Goal: Check status: Check status

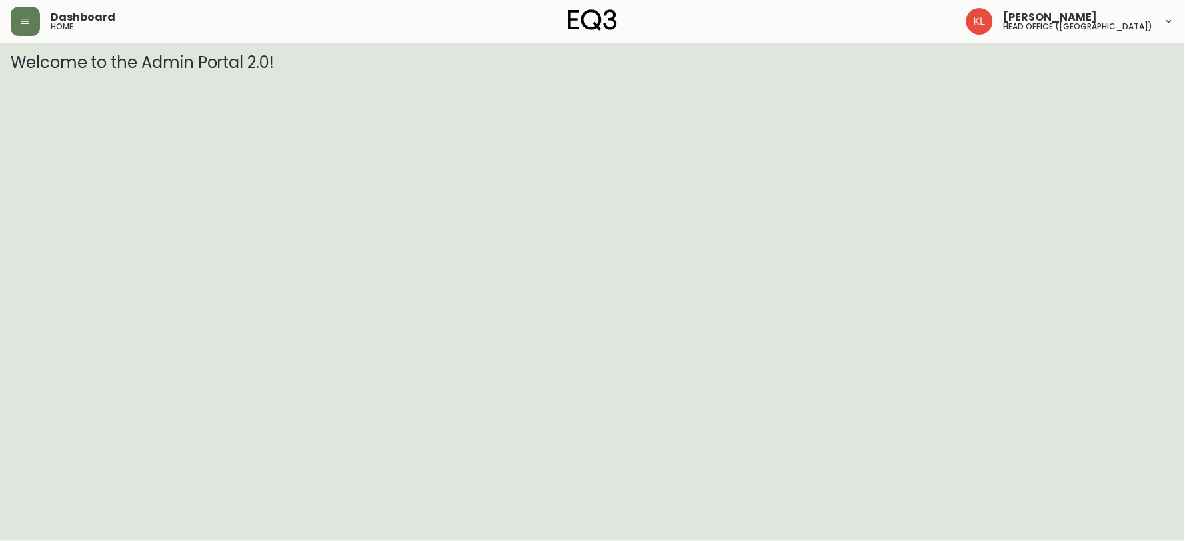
drag, startPoint x: 110, startPoint y: 433, endPoint x: 117, endPoint y: 427, distance: 9.9
click at [110, 72] on html "Dashboard home [PERSON_NAME] head office ([GEOGRAPHIC_DATA]) Welcome to the Adm…" at bounding box center [592, 36] width 1185 height 72
click at [21, 27] on button "button" at bounding box center [25, 21] width 29 height 29
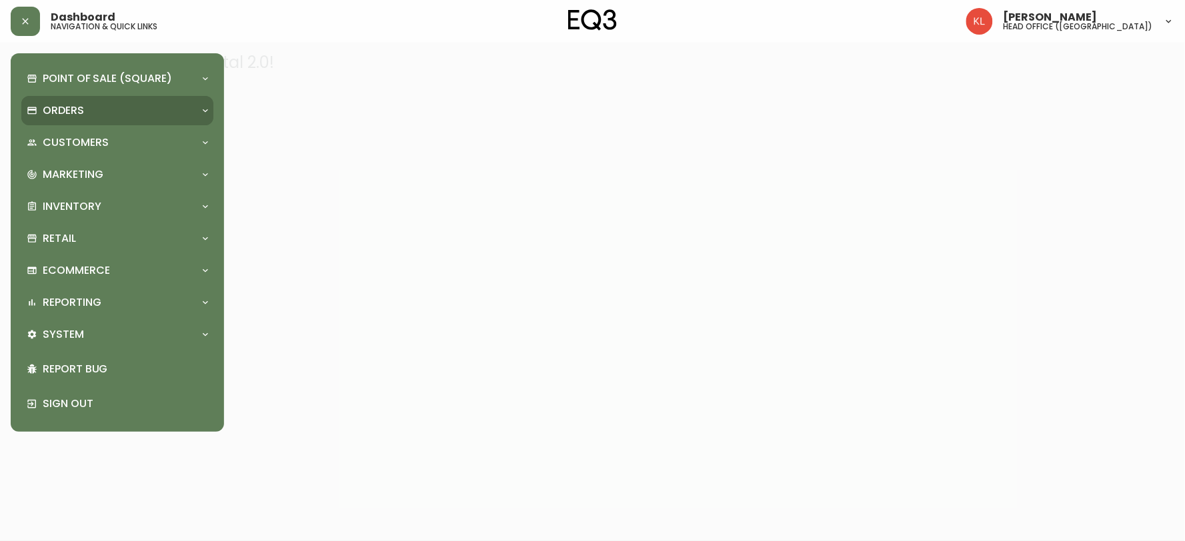
click at [62, 103] on p "Orders" at bounding box center [63, 110] width 41 height 15
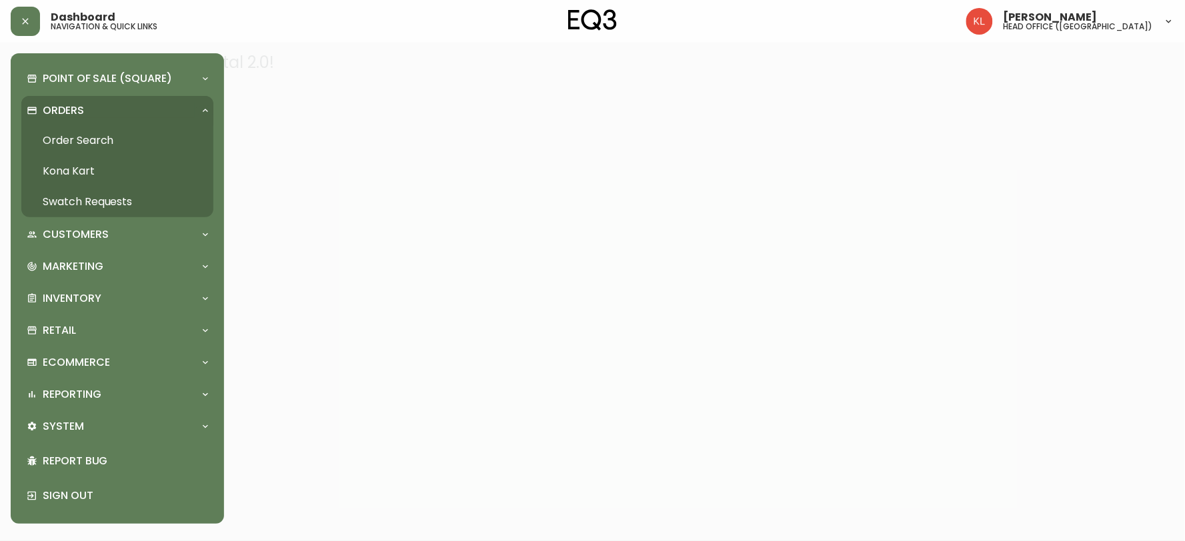
click at [83, 131] on link "Order Search" at bounding box center [117, 140] width 192 height 31
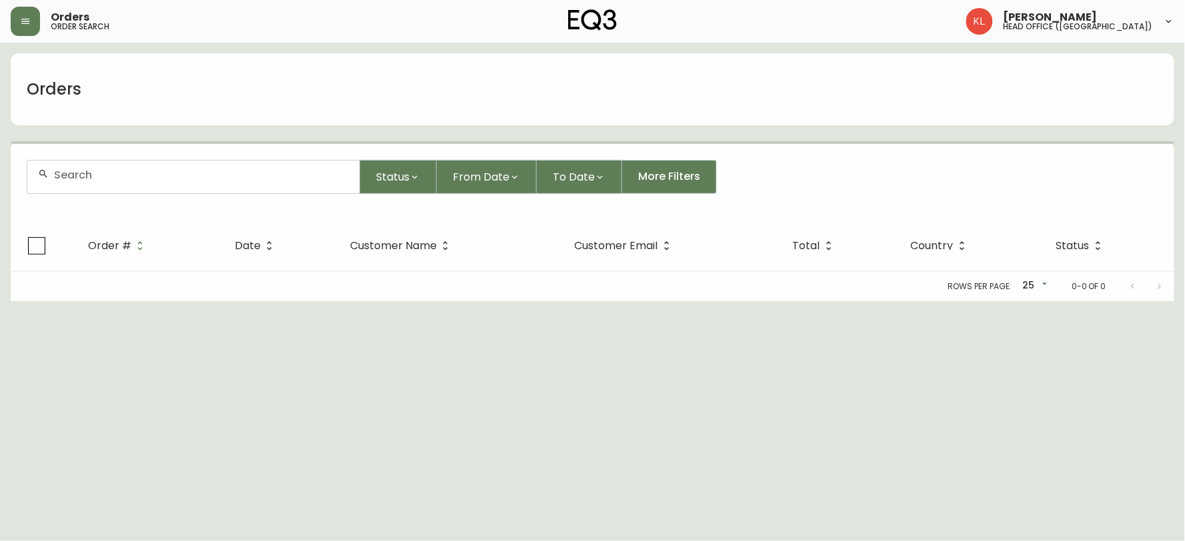
click at [119, 174] on input "text" at bounding box center [201, 175] width 295 height 13
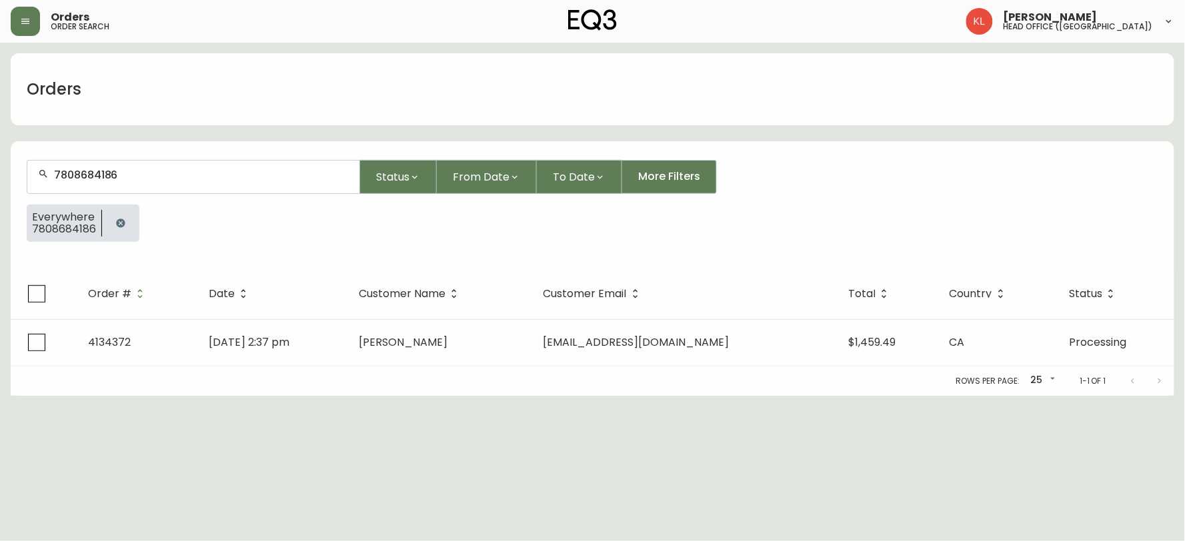
type input "7808684186"
click at [334, 315] on th "Date" at bounding box center [273, 294] width 150 height 51
click at [343, 330] on td "[DATE] 2:37 pm" at bounding box center [273, 342] width 150 height 47
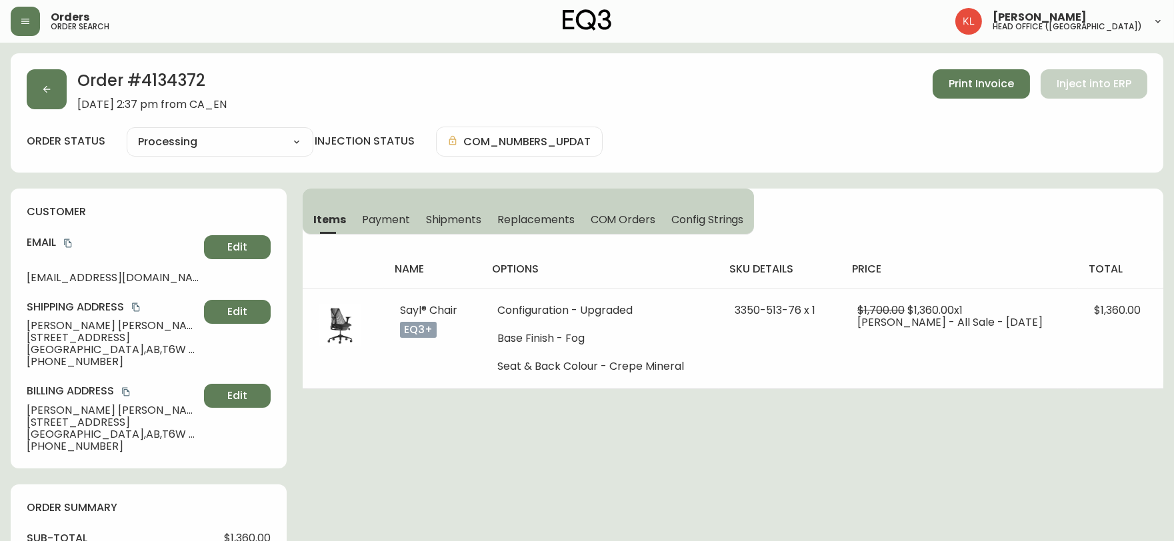
type input "Processing"
select select "PROCESSING"
click at [56, 75] on button "button" at bounding box center [47, 89] width 40 height 40
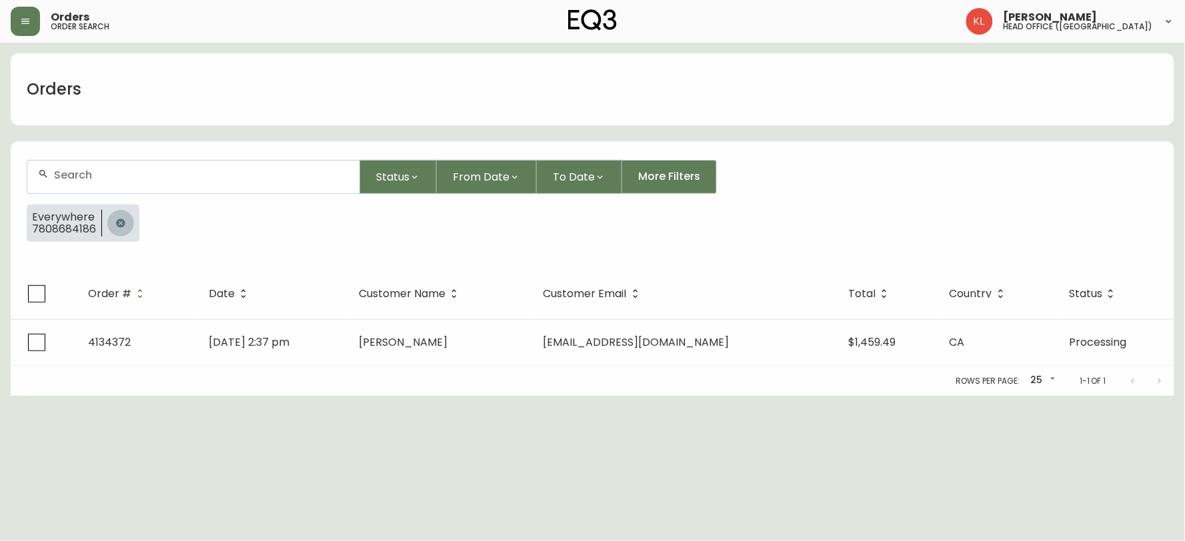
click at [111, 227] on button "button" at bounding box center [120, 223] width 27 height 27
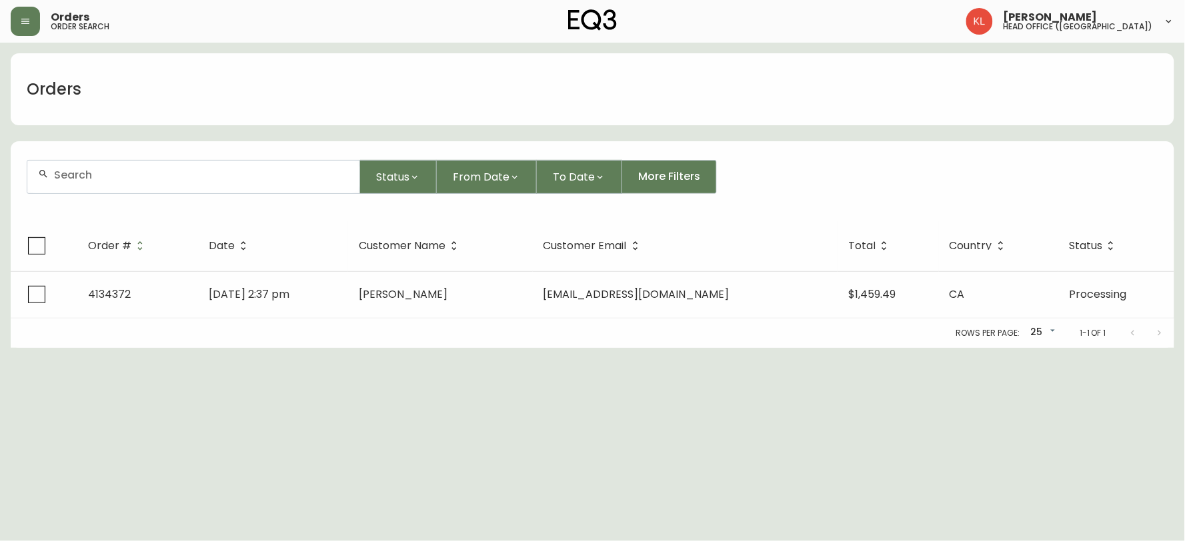
click at [142, 177] on input "text" at bounding box center [201, 175] width 295 height 13
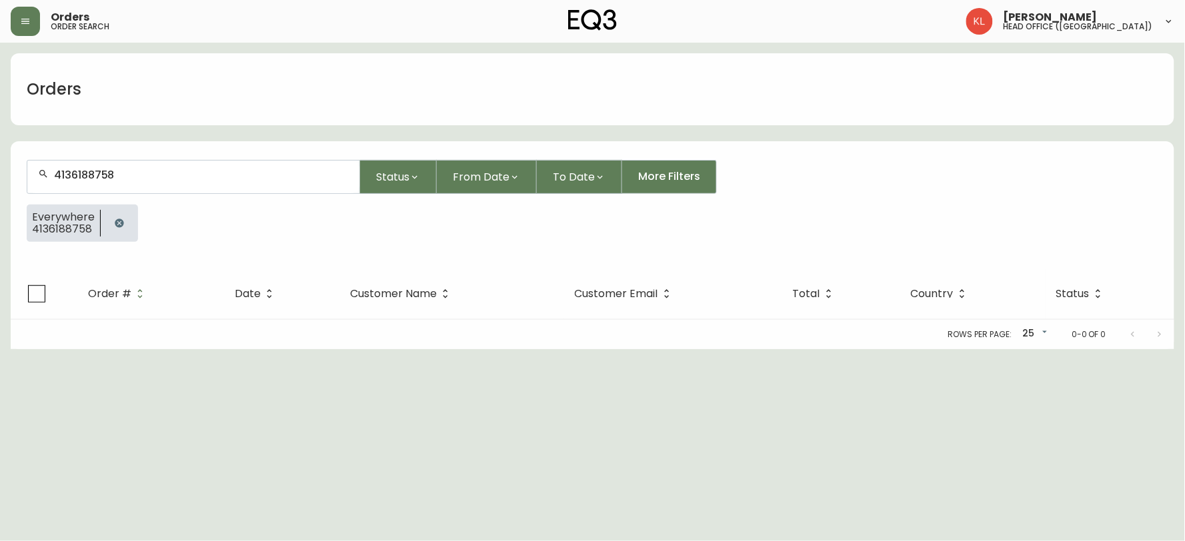
type input "4136188758"
click at [654, 349] on html "Orders order search [PERSON_NAME] head office ([GEOGRAPHIC_DATA]) Orders 413618…" at bounding box center [592, 174] width 1185 height 349
click at [383, 82] on div "Orders" at bounding box center [593, 89] width 1164 height 72
